Goal: Find specific page/section: Find specific page/section

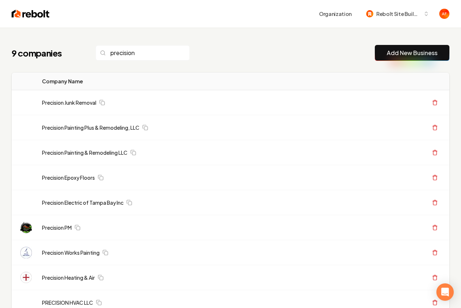
click at [9, 15] on div "Organization Rebolt Site Builder" at bounding box center [230, 14] width 461 height 28
click at [19, 15] on img at bounding box center [31, 14] width 38 height 10
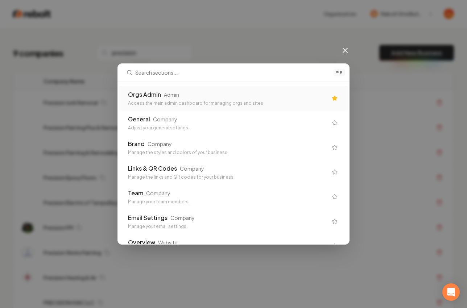
click at [251, 95] on div "Orgs Admin Admin" at bounding box center [227, 94] width 199 height 9
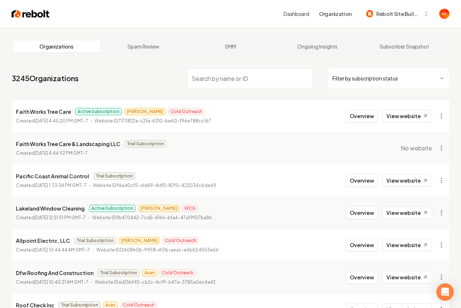
click at [226, 81] on input "search" at bounding box center [250, 78] width 127 height 20
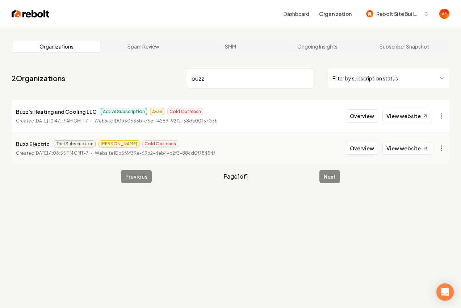
type input "buzz"
